Goal: Complete application form: Complete application form

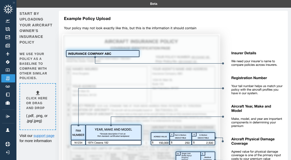
click at [41, 105] on h6 "Click here or drag and drop" at bounding box center [37, 103] width 23 height 14
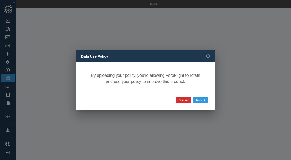
click at [202, 102] on button "Accept" at bounding box center [200, 100] width 15 height 6
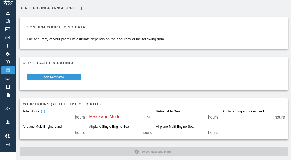
scroll to position [8, 0]
click at [99, 119] on body "Beta Renter’s Insurance .pdf Confirm your flying data The accuracy of your prem…" at bounding box center [145, 72] width 291 height 160
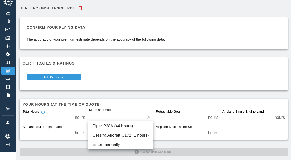
click at [99, 128] on li "Piper P28A (44 hours)" at bounding box center [120, 126] width 65 height 9
type input "****"
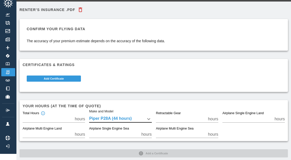
scroll to position [4, 0]
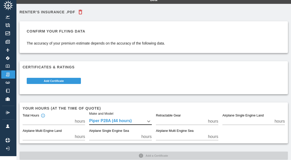
click at [46, 81] on button "Add Certificate" at bounding box center [54, 81] width 54 height 6
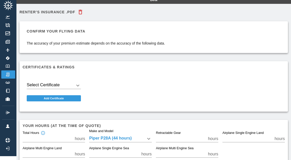
click at [38, 83] on body "Beta Renter’s Insurance .pdf Confirm your flying data The accuracy of your prem…" at bounding box center [145, 76] width 291 height 160
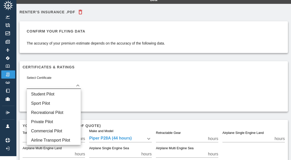
click at [43, 92] on li "Student Pilot" at bounding box center [54, 94] width 54 height 9
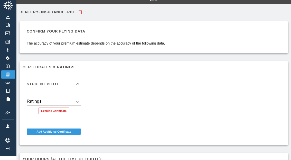
click at [37, 101] on body "Beta Renter’s Insurance .pdf Confirm your flying data The accuracy of your prem…" at bounding box center [145, 76] width 291 height 160
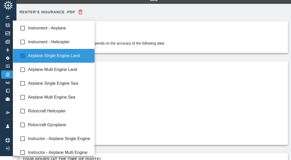
type input "**********"
click at [234, 101] on div at bounding box center [145, 80] width 291 height 160
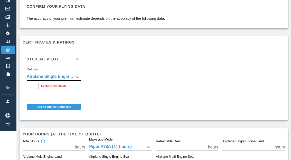
click at [49, 85] on button "Exclude Certificate" at bounding box center [53, 86] width 31 height 7
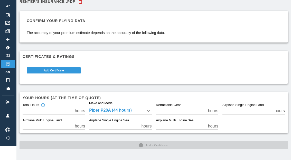
scroll to position [8, 0]
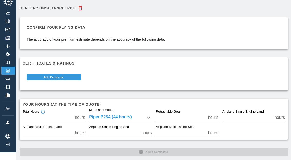
click at [36, 76] on button "Add Certificate" at bounding box center [54, 77] width 54 height 6
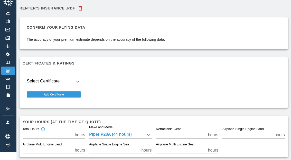
click at [37, 81] on body "Beta Renter’s Insurance .pdf Confirm your flying data The accuracy of your prem…" at bounding box center [145, 72] width 291 height 160
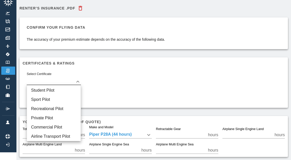
click at [37, 91] on li "Student Pilot" at bounding box center [54, 90] width 54 height 9
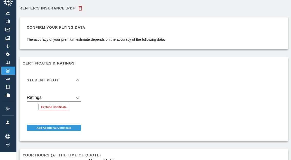
click at [37, 98] on body "Beta Renter’s Insurance .pdf Confirm your flying data The accuracy of your prem…" at bounding box center [145, 72] width 291 height 160
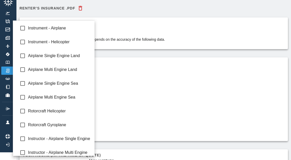
type input "**********"
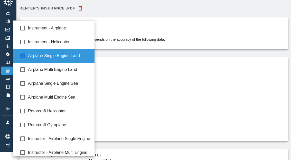
click at [236, 109] on div at bounding box center [145, 80] width 291 height 160
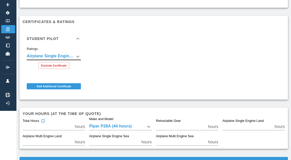
scroll to position [49, 0]
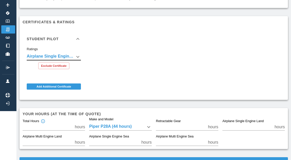
click at [99, 111] on body "**********" at bounding box center [145, 31] width 291 height 160
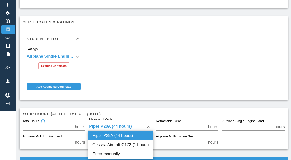
click at [213, 158] on div at bounding box center [145, 80] width 291 height 160
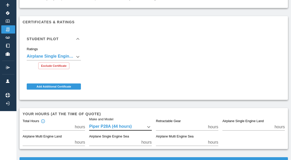
click at [213, 159] on button "Confirm" at bounding box center [154, 162] width 268 height 8
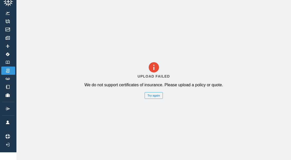
click at [160, 99] on button "Try again" at bounding box center [153, 95] width 18 height 7
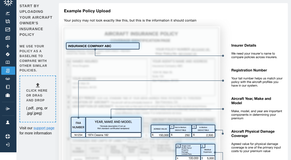
click at [8, 78] on img at bounding box center [8, 79] width 6 height 2
